Goal: Information Seeking & Learning: Learn about a topic

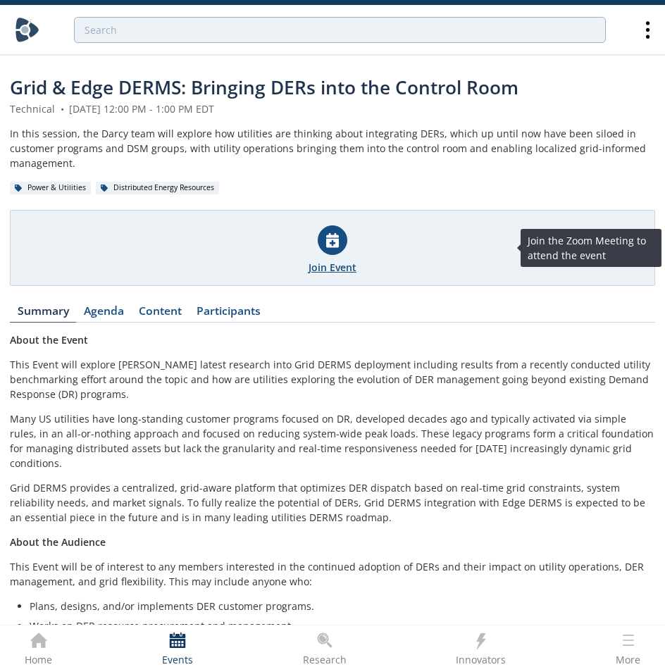
click at [342, 239] on div at bounding box center [333, 240] width 30 height 30
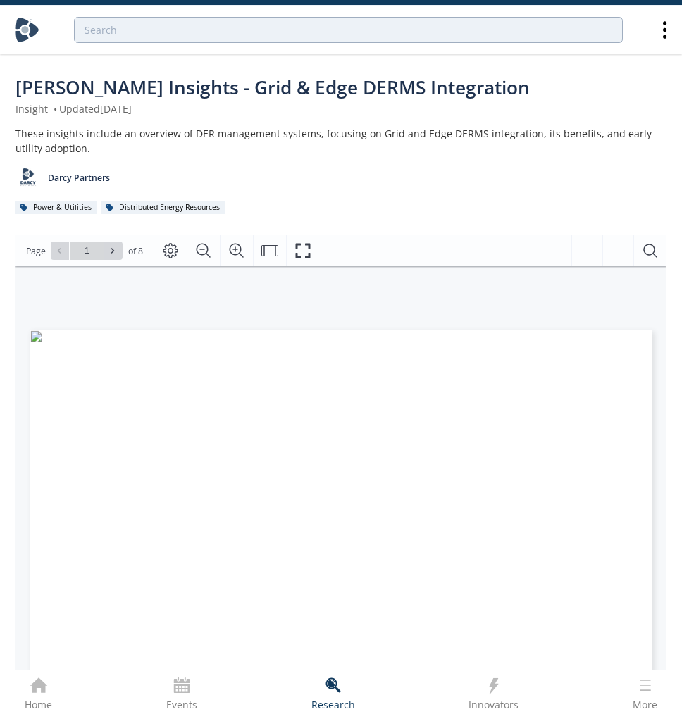
type input "2"
type input "3"
type input "4"
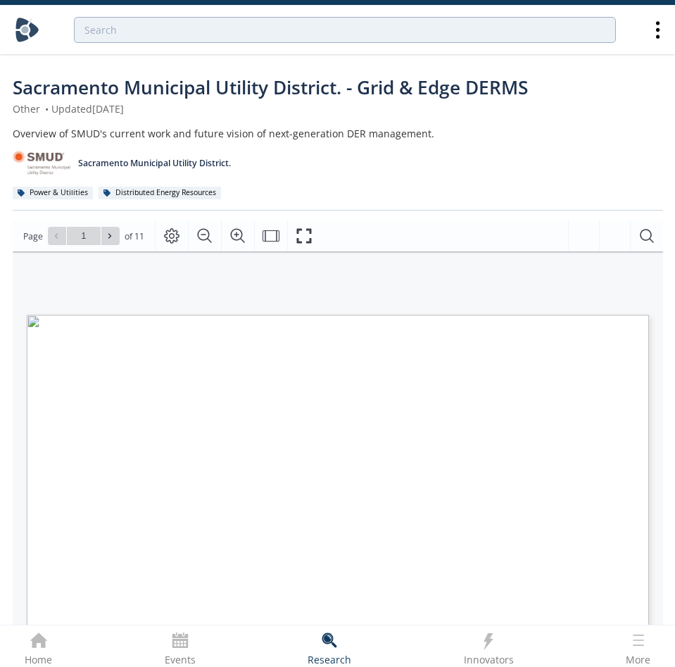
type input "2"
type input "3"
type input "4"
type input "5"
type input "6"
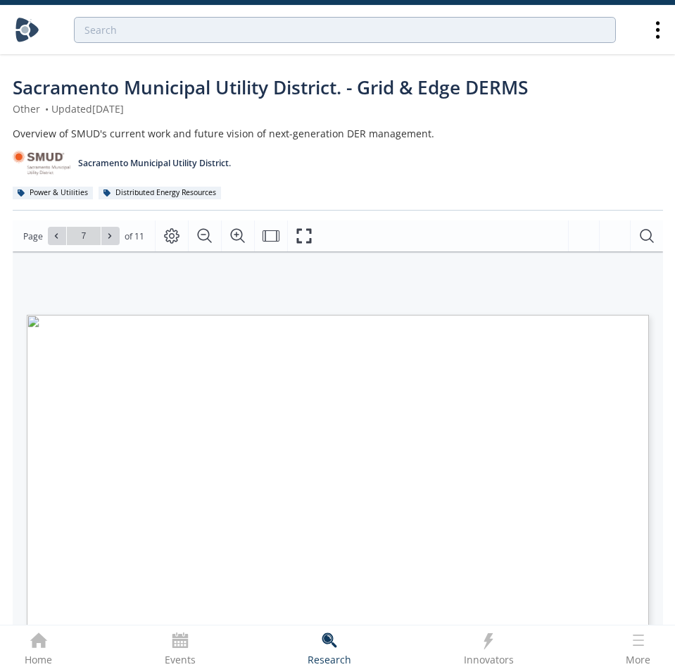
type input "6"
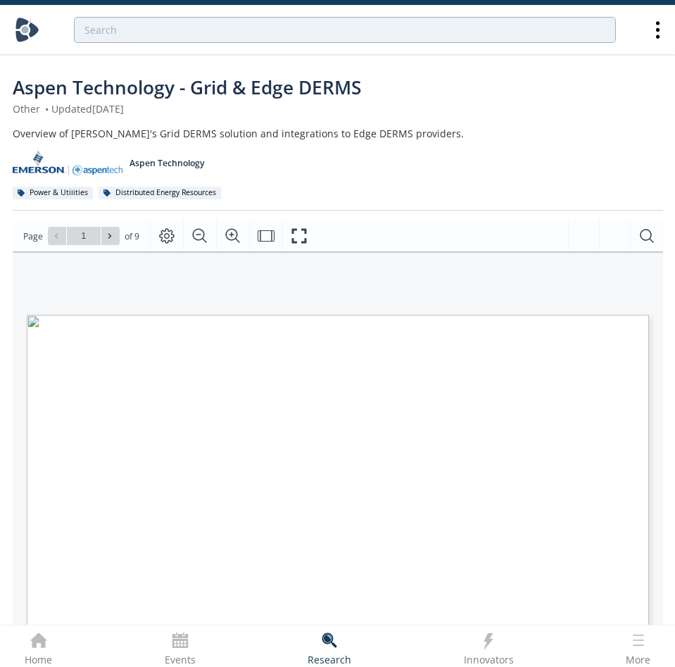
type input "2"
type input "3"
type input "4"
type input "5"
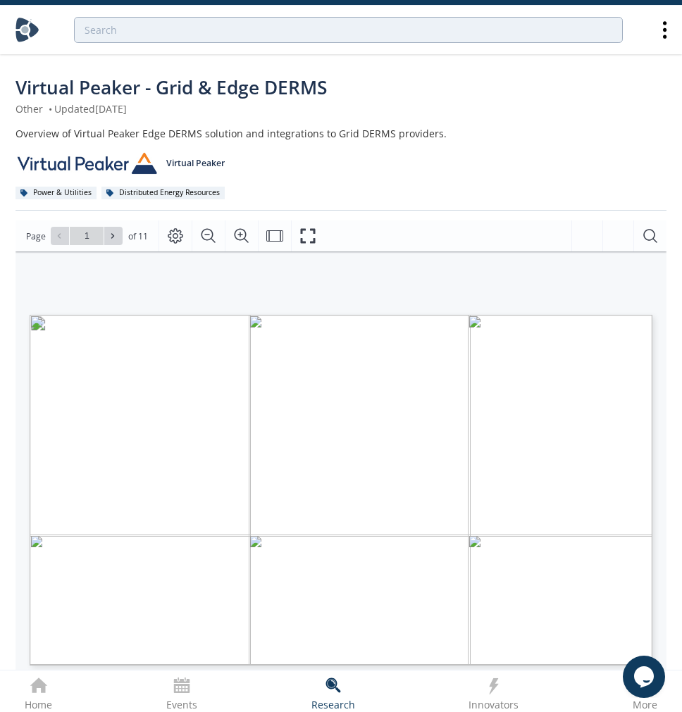
type input "2"
type input "3"
type input "4"
type input "5"
type input "6"
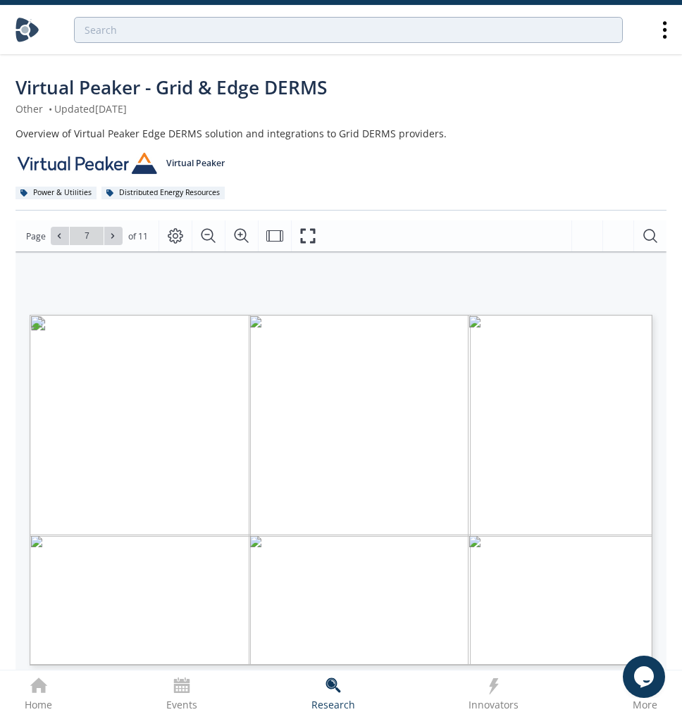
type input "7"
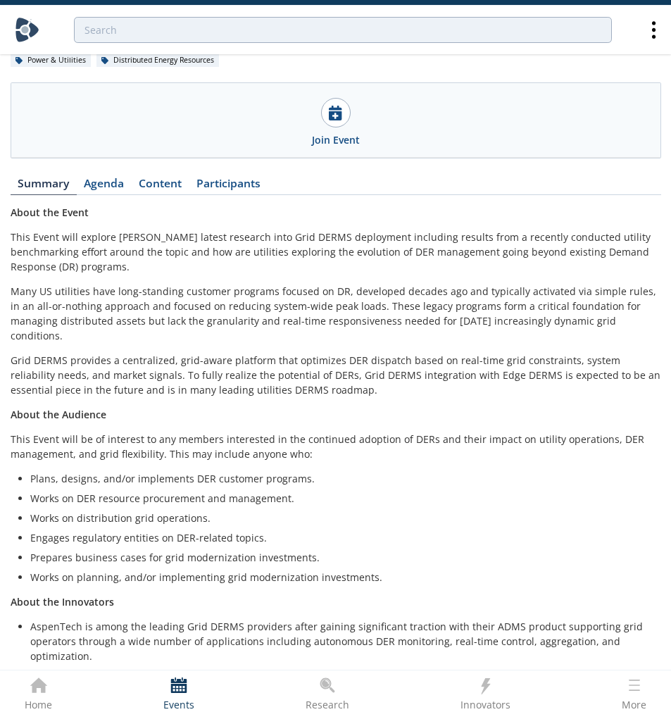
scroll to position [133, 0]
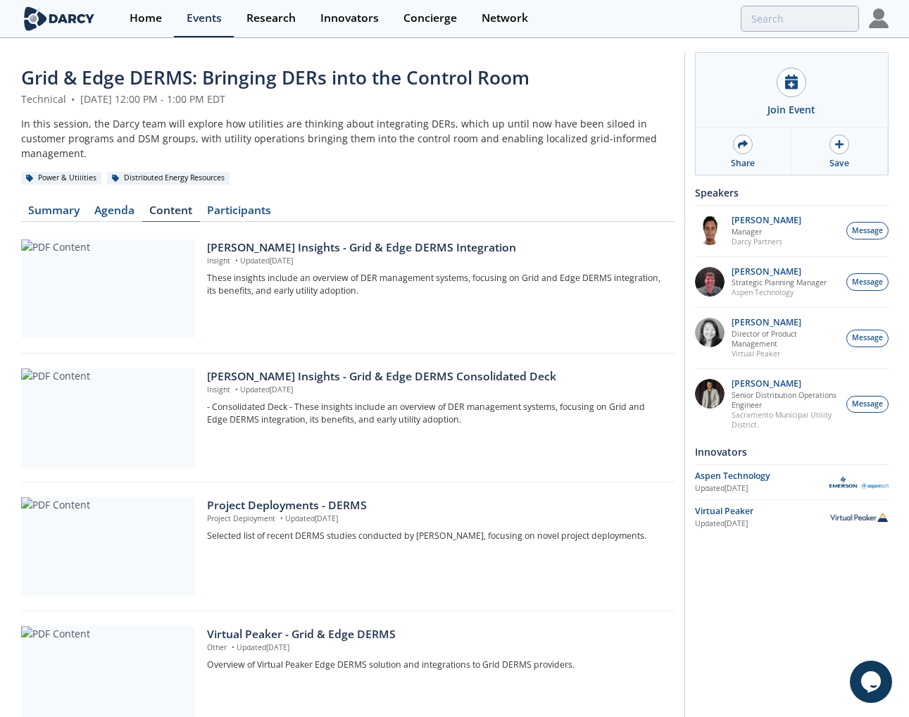
click at [306, 83] on span "Grid & Edge DERMS: Bringing DERs into the Control Room" at bounding box center [275, 77] width 508 height 25
drag, startPoint x: 316, startPoint y: 74, endPoint x: 555, endPoint y: 73, distance: 238.7
click at [555, 73] on div "Grid & Edge DERMS: Bringing DERs into the Control Room" at bounding box center [348, 77] width 654 height 27
click at [556, 73] on div "Grid & Edge DERMS: Bringing DERs into the Control Room" at bounding box center [348, 77] width 654 height 27
click at [635, 64] on div "Grid & Edge DERMS: Bringing DERs into the Control Room" at bounding box center [348, 77] width 654 height 27
